Goal: Book appointment/travel/reservation

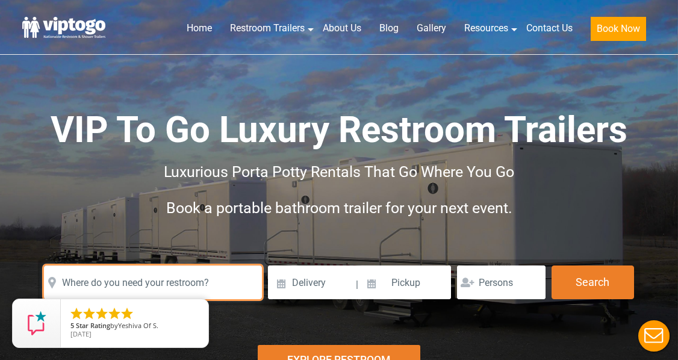
click at [158, 285] on input "text" at bounding box center [153, 282] width 218 height 34
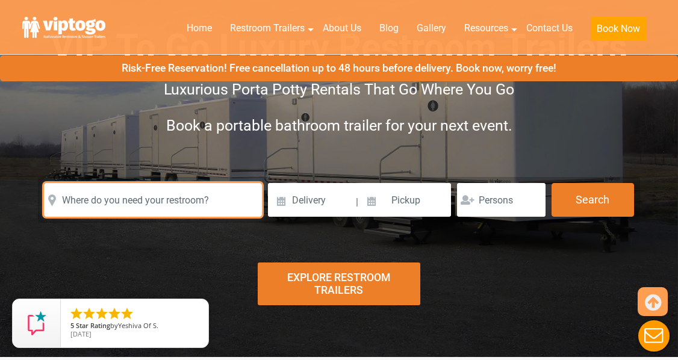
scroll to position [89, 0]
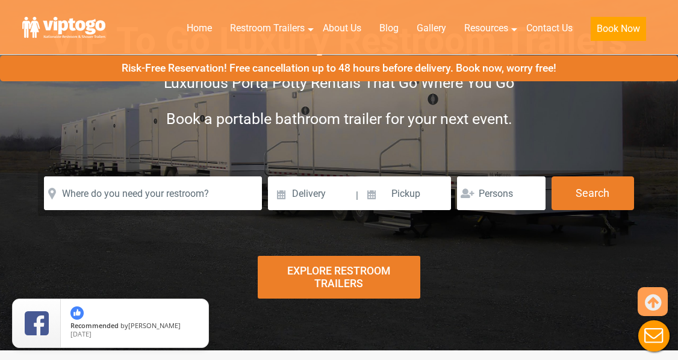
click at [349, 278] on div "Explore Restroom Trailers" at bounding box center [339, 277] width 163 height 43
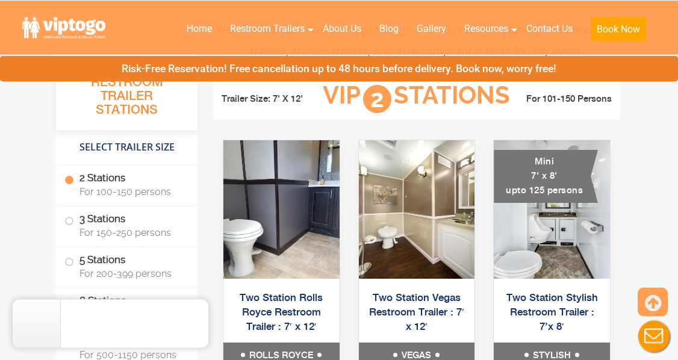
scroll to position [525, 0]
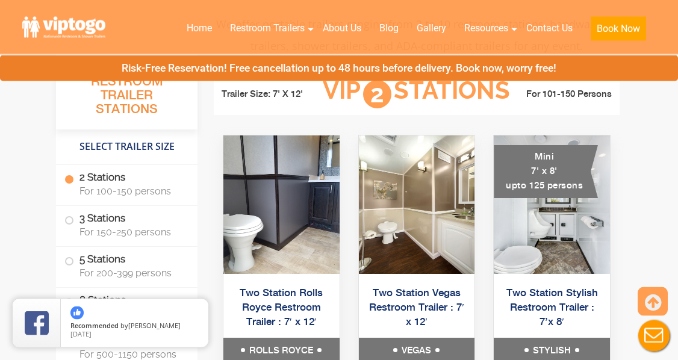
click at [95, 186] on label "2 Stations For 100-150 persons" at bounding box center [126, 183] width 125 height 37
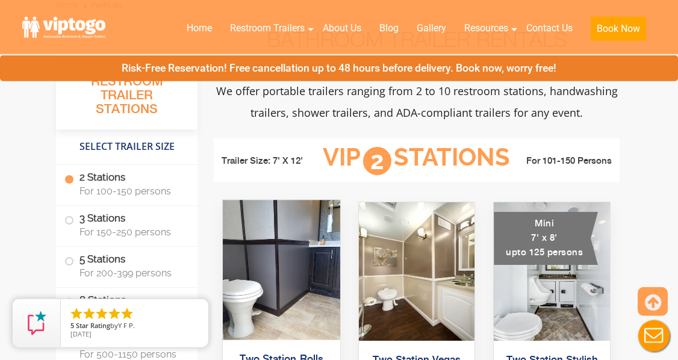
scroll to position [0, 0]
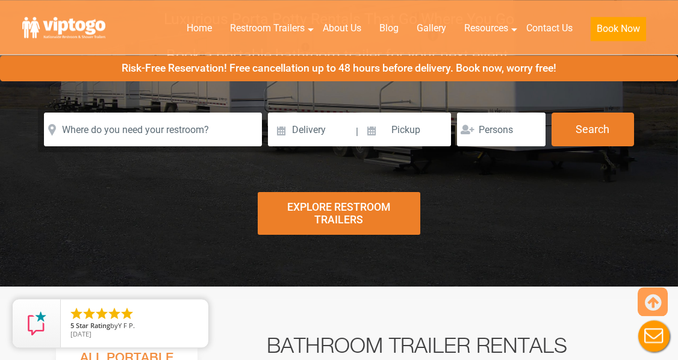
click at [318, 211] on div "Explore Restroom Trailers" at bounding box center [339, 213] width 163 height 43
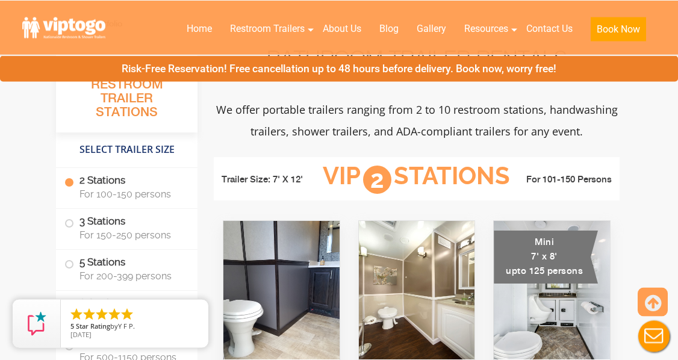
click at [146, 193] on span "For 100-150 persons" at bounding box center [131, 193] width 104 height 11
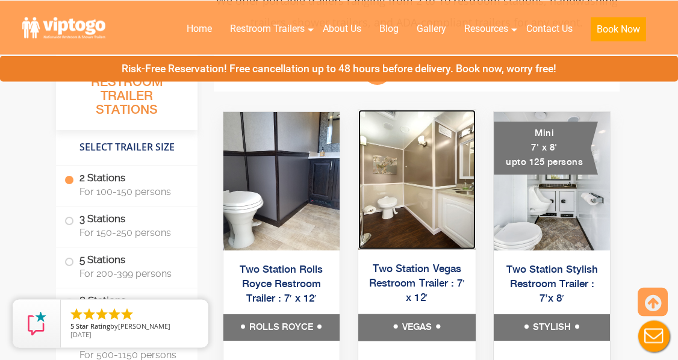
scroll to position [548, 0]
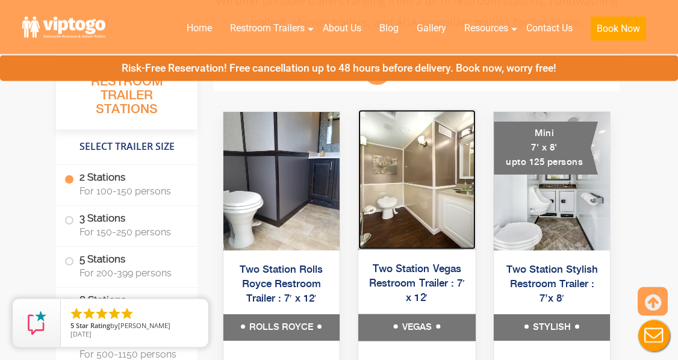
click at [427, 223] on img at bounding box center [416, 180] width 117 height 140
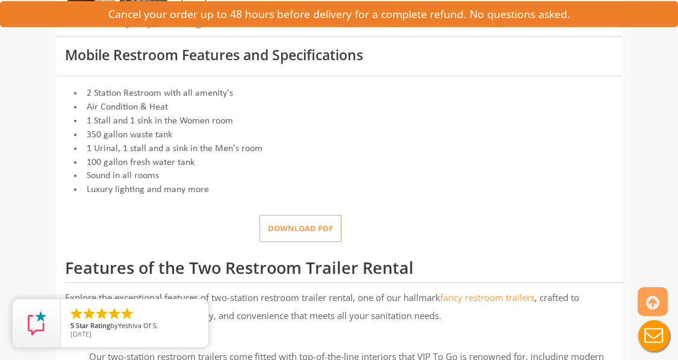
scroll to position [473, 0]
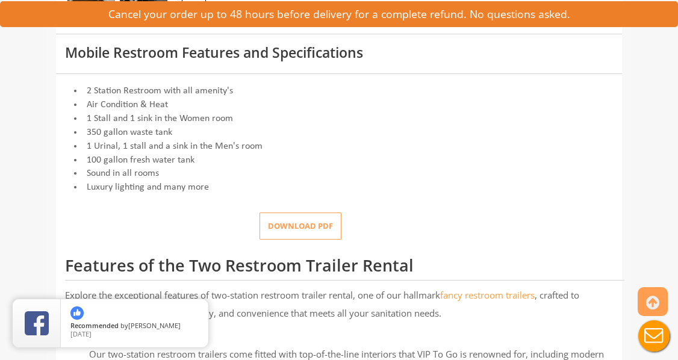
click at [283, 240] on button "Download pdf" at bounding box center [300, 225] width 82 height 27
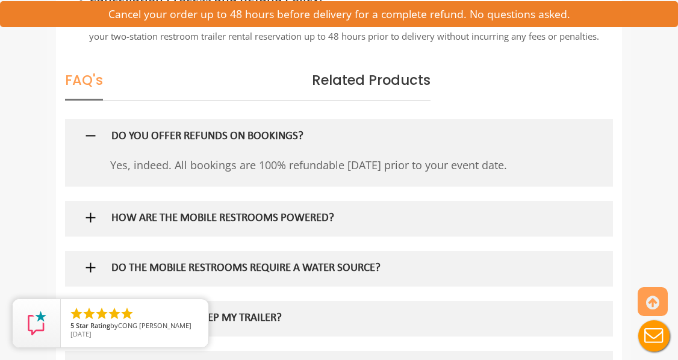
scroll to position [1684, 0]
click at [90, 224] on img at bounding box center [90, 216] width 15 height 15
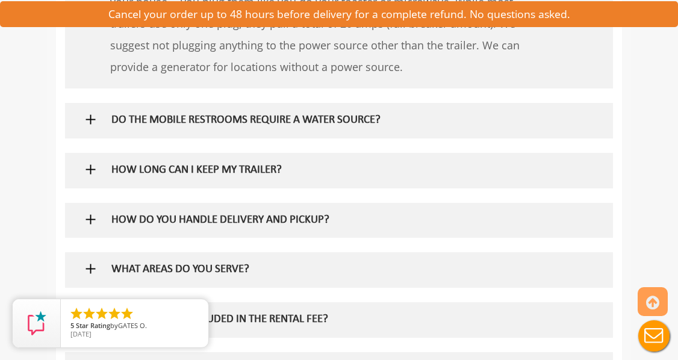
scroll to position [1955, 0]
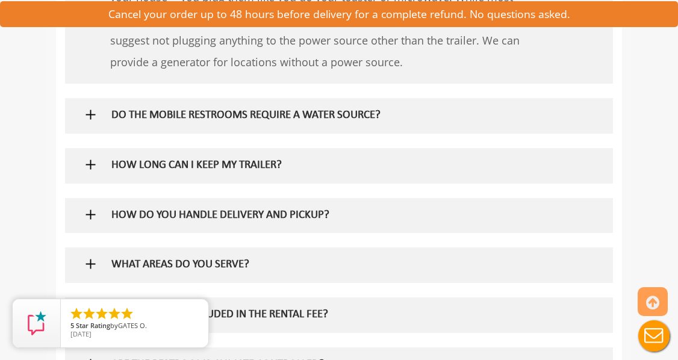
click at [114, 122] on h5 "DO THE MOBILE RESTROOMS REQUIRE A WATER SOURCE?" at bounding box center [322, 116] width 423 height 13
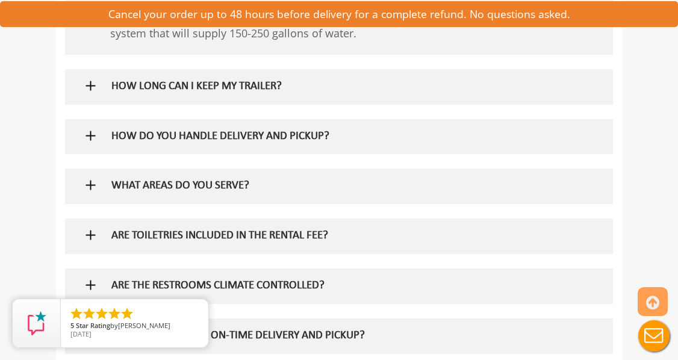
scroll to position [2121, 0]
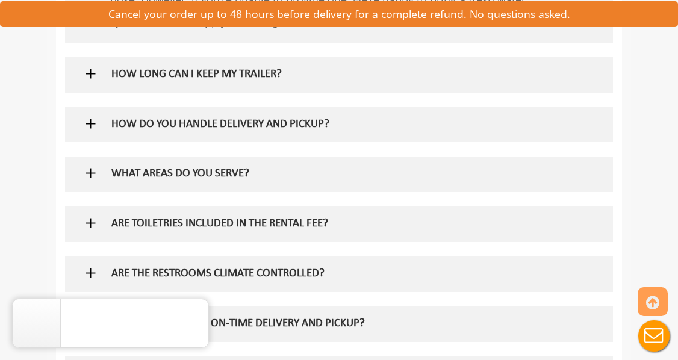
click at [112, 131] on h5 "HOW DO YOU HANDLE DELIVERY AND PICKUP?" at bounding box center [322, 125] width 423 height 13
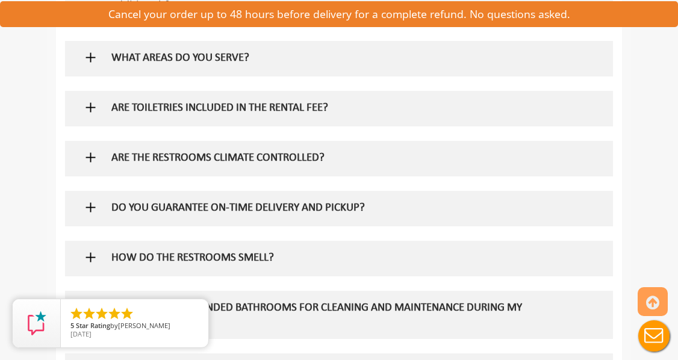
scroll to position [2314, 0]
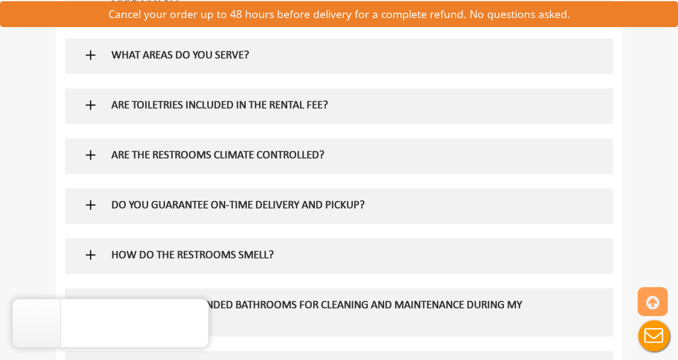
click at [234, 113] on h5 "ARE TOILETRIES INCLUDED IN THE RENTAL FEE?" at bounding box center [322, 106] width 423 height 13
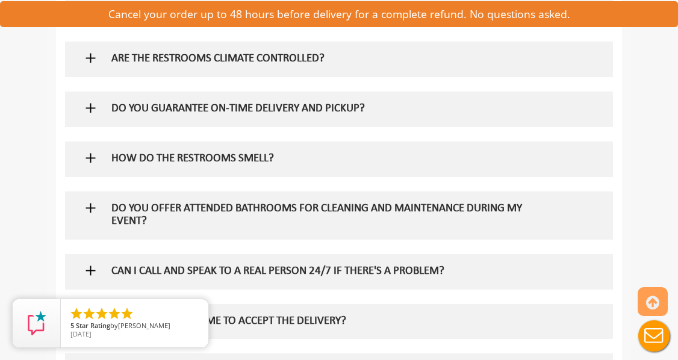
scroll to position [2467, 0]
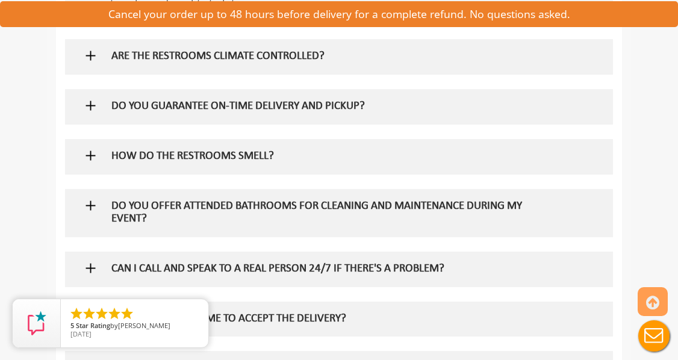
click at [181, 63] on h5 "ARE THE RESTROOMS CLIMATE CONTROLLED?" at bounding box center [322, 57] width 423 height 13
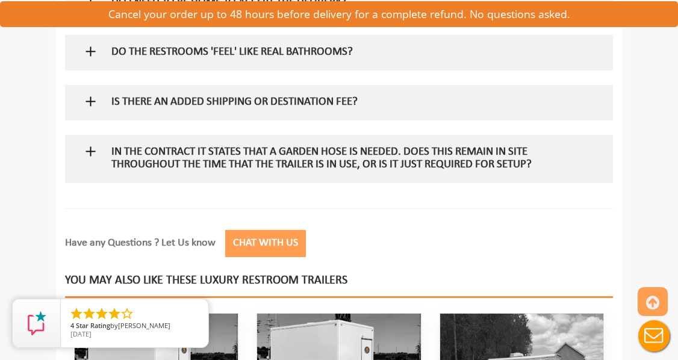
scroll to position [2817, 0]
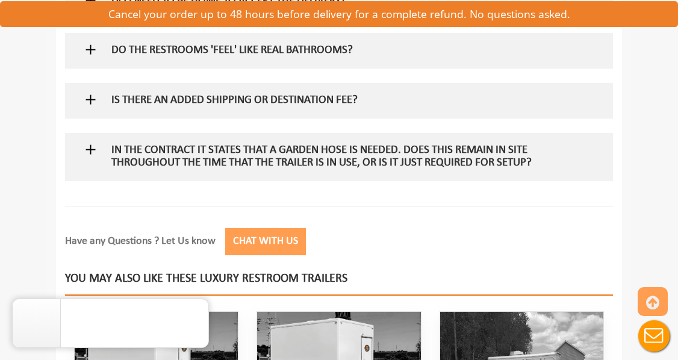
click at [266, 118] on div "IS THERE AN ADDED SHIPPING OR DESTINATION FEE?" at bounding box center [322, 100] width 441 height 35
click at [262, 107] on h5 "IS THERE AN ADDED SHIPPING OR DESTINATION FEE?" at bounding box center [322, 100] width 423 height 13
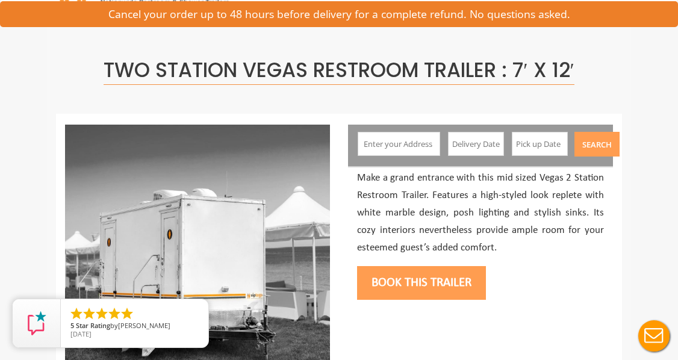
scroll to position [0, 0]
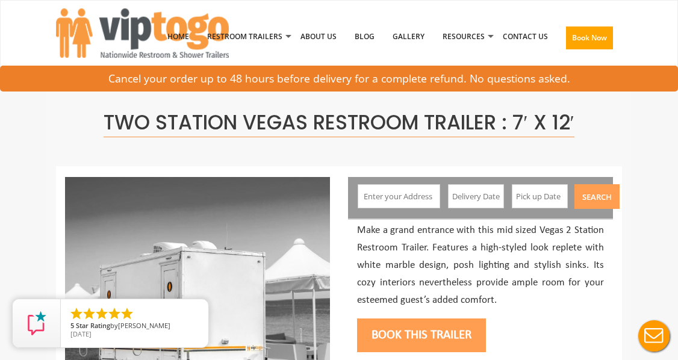
click at [418, 196] on input "text" at bounding box center [399, 196] width 82 height 24
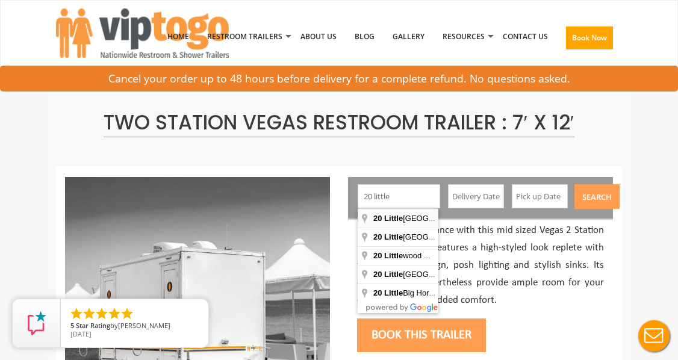
type input "[STREET_ADDRESS]"
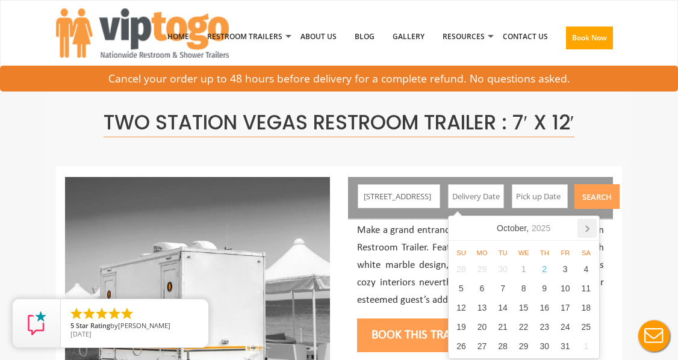
click at [586, 227] on icon at bounding box center [586, 227] width 19 height 19
click at [525, 308] on div "12" at bounding box center [523, 307] width 21 height 19
type input "[DATE]"
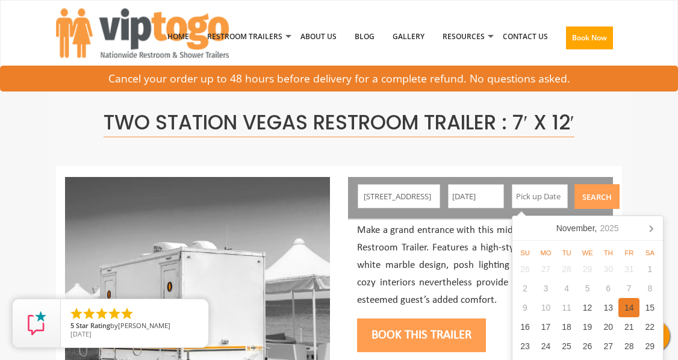
click at [630, 306] on div "14" at bounding box center [628, 307] width 21 height 19
type input "[DATE]"
click at [596, 203] on button "Search" at bounding box center [596, 196] width 45 height 25
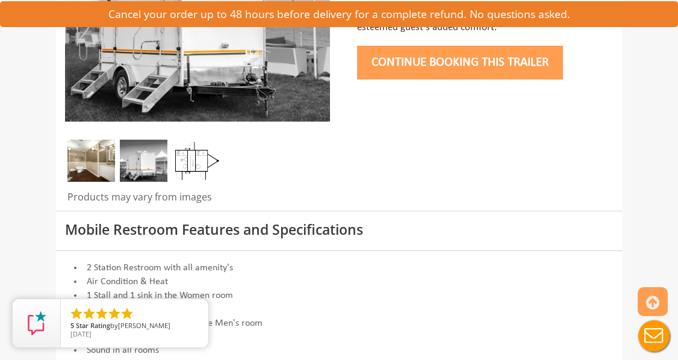
scroll to position [297, 0]
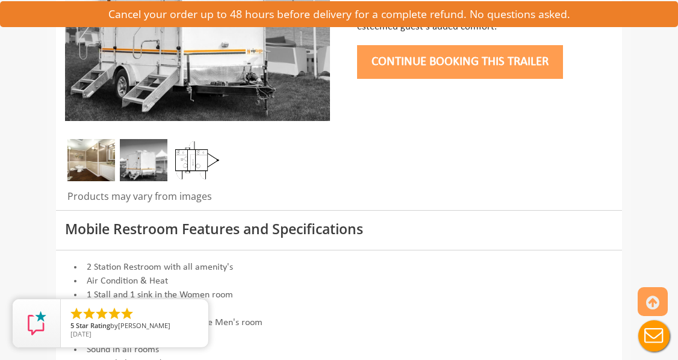
click at [474, 62] on button "Continue Booking this trailer" at bounding box center [460, 62] width 206 height 34
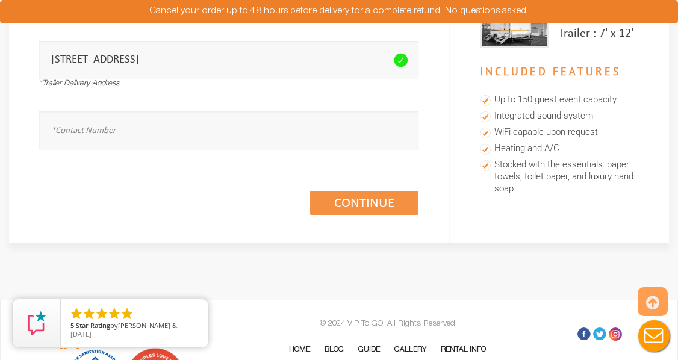
scroll to position [264, 0]
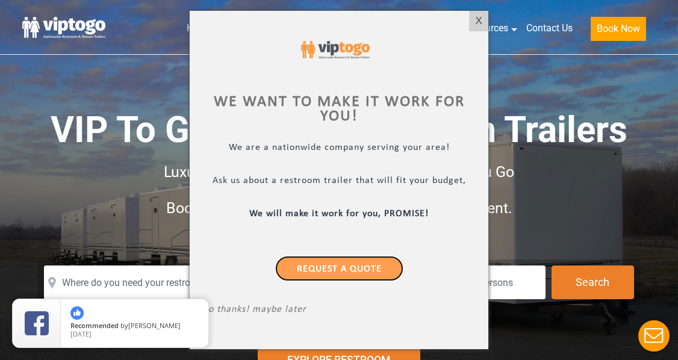
click at [322, 267] on link "Request a Quote" at bounding box center [339, 268] width 128 height 25
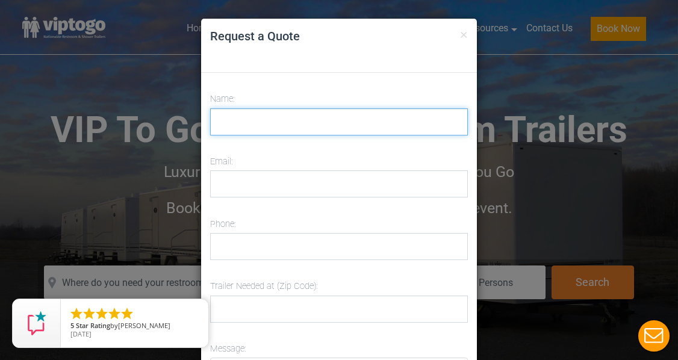
click at [240, 122] on input "Name:" at bounding box center [339, 121] width 258 height 27
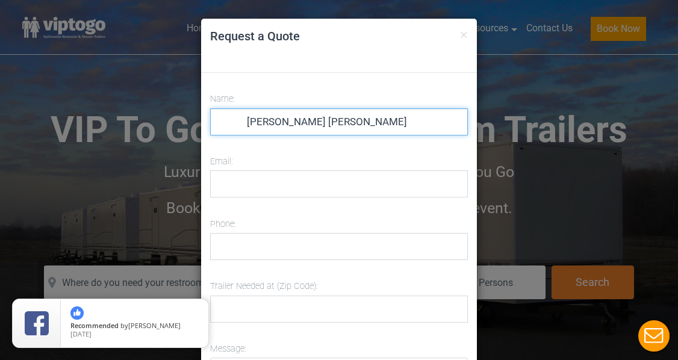
type input "Beth Ann Mastromarino"
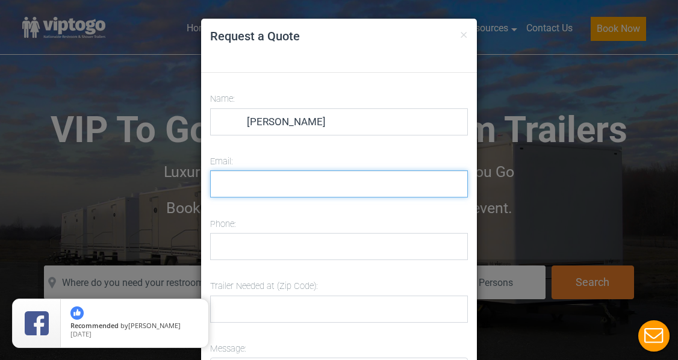
type input "beth_@mac.com"
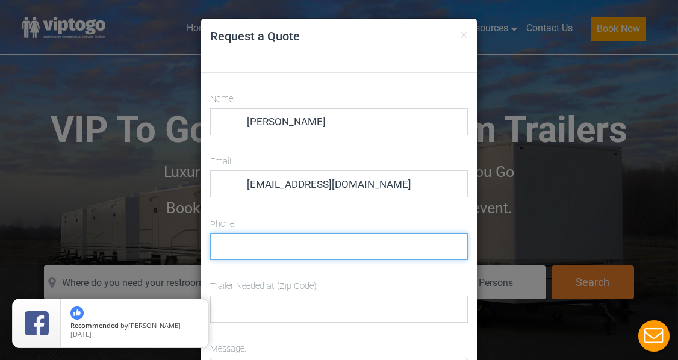
type input "9734050959"
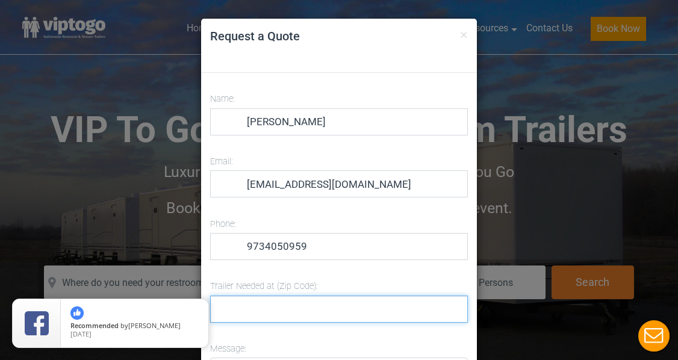
type input "10003"
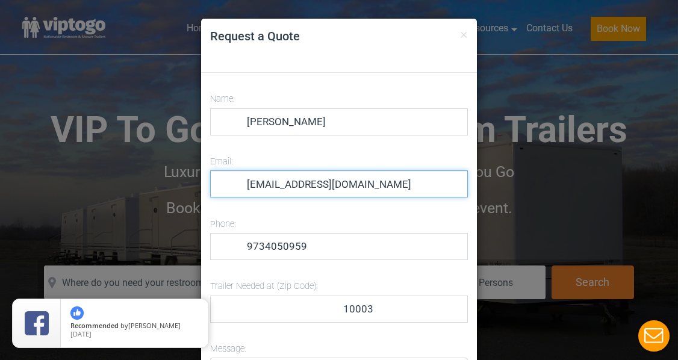
click at [266, 187] on input "beth_@mac.com" at bounding box center [339, 183] width 258 height 27
type input "bethamastromarino@gmail.com"
click at [245, 185] on input "bethamastromarino@gmail.com" at bounding box center [339, 183] width 258 height 27
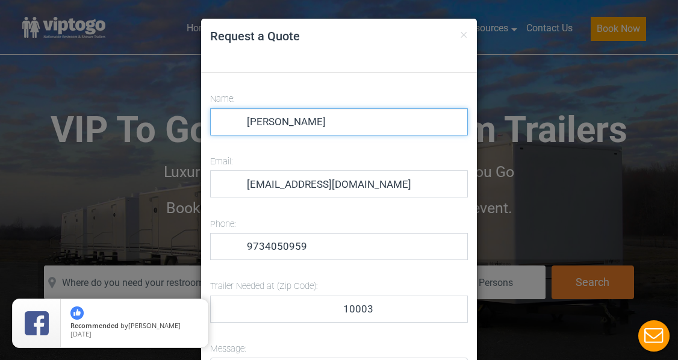
click at [371, 119] on input "Beth Ann Mastromarino" at bounding box center [339, 121] width 258 height 27
type input "Beth Ann Mastromarino"
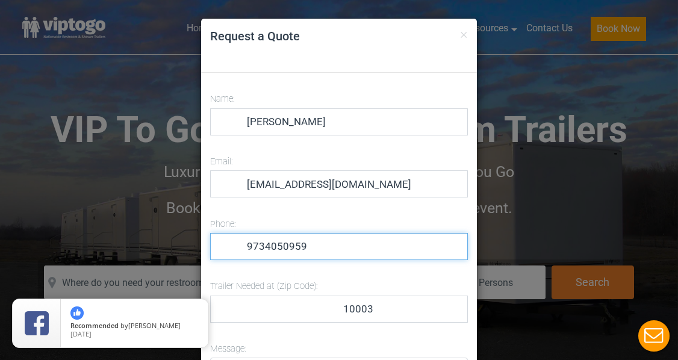
click at [341, 249] on input "9734050959" at bounding box center [339, 246] width 258 height 27
type input "9734050959"
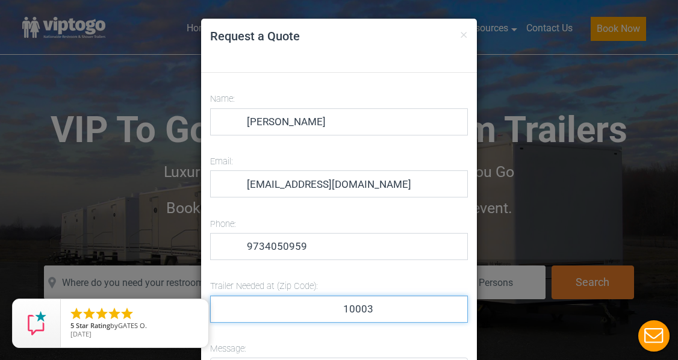
click at [362, 311] on input "10003" at bounding box center [339, 309] width 258 height 27
click at [353, 316] on input "10003" at bounding box center [339, 309] width 258 height 27
type input "07480"
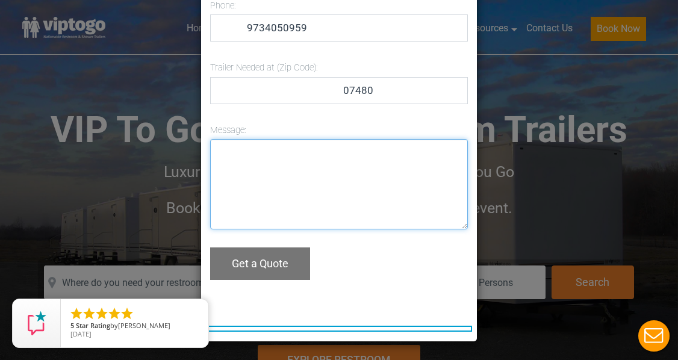
scroll to position [218, 0]
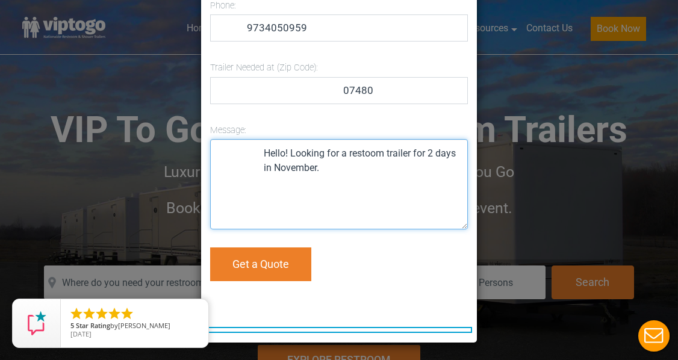
click at [367, 153] on textarea "Hello! Looking for a restoom trailer for 2 days in November." at bounding box center [339, 184] width 258 height 90
click at [361, 171] on textarea "Hello! Looking for a restroom trailer for 2 days in November." at bounding box center [339, 184] width 258 height 90
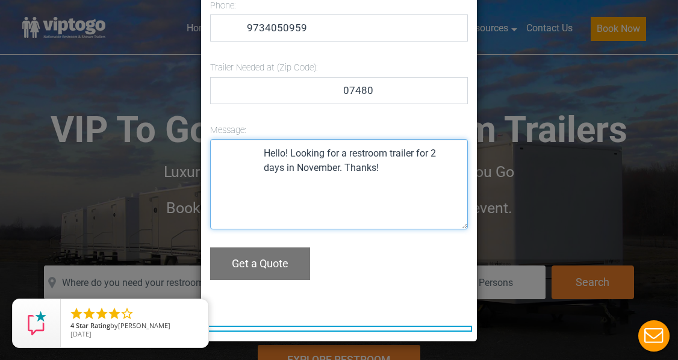
type textarea "Hello! Looking for a restroom trailer for 2 days in November. Thanks!"
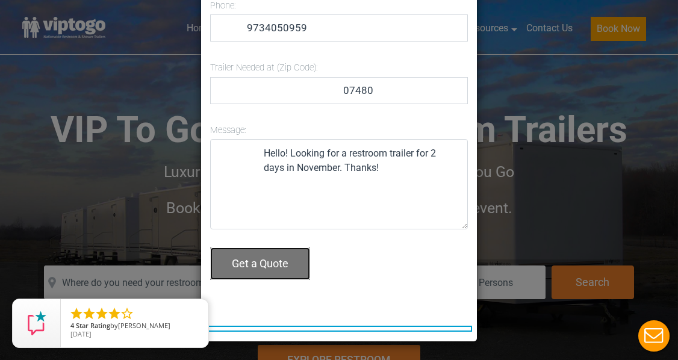
click at [257, 266] on button "Get a Quote" at bounding box center [260, 263] width 100 height 33
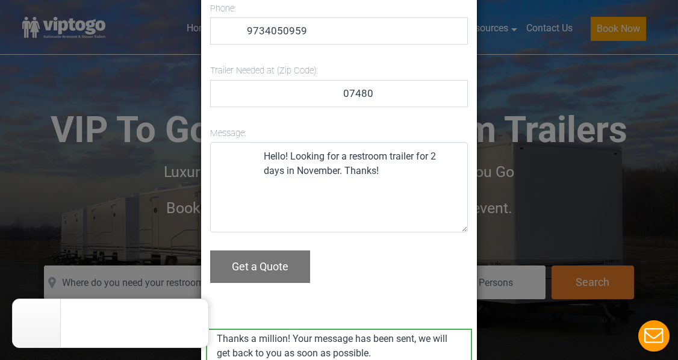
scroll to position [220, 0]
